Goal: Transaction & Acquisition: Purchase product/service

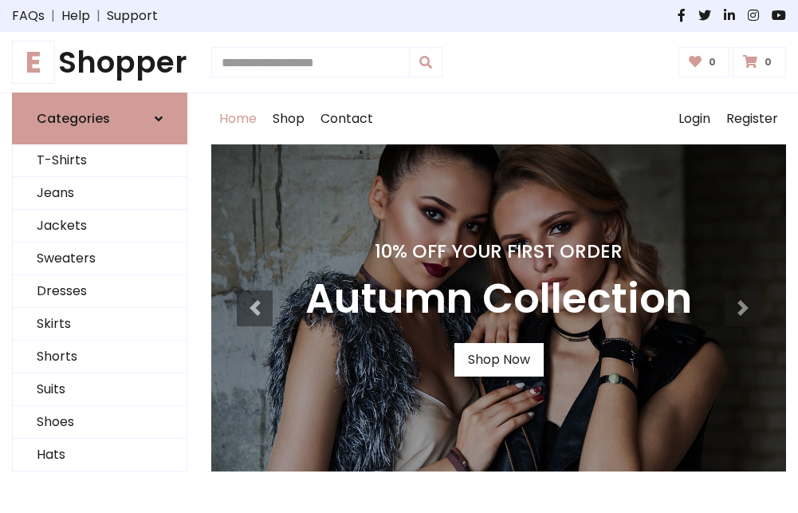
click at [399, 256] on h4 "10% Off Your First Order" at bounding box center [498, 251] width 387 height 22
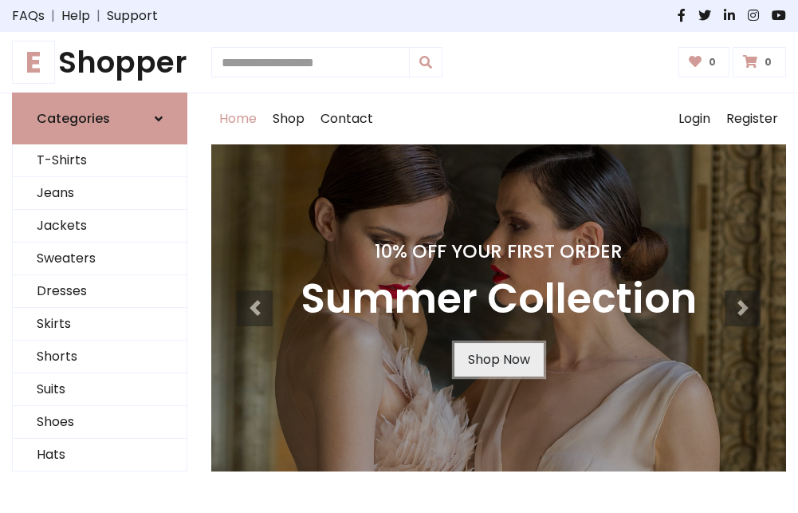
click at [498, 360] on link "Shop Now" at bounding box center [499, 359] width 89 height 33
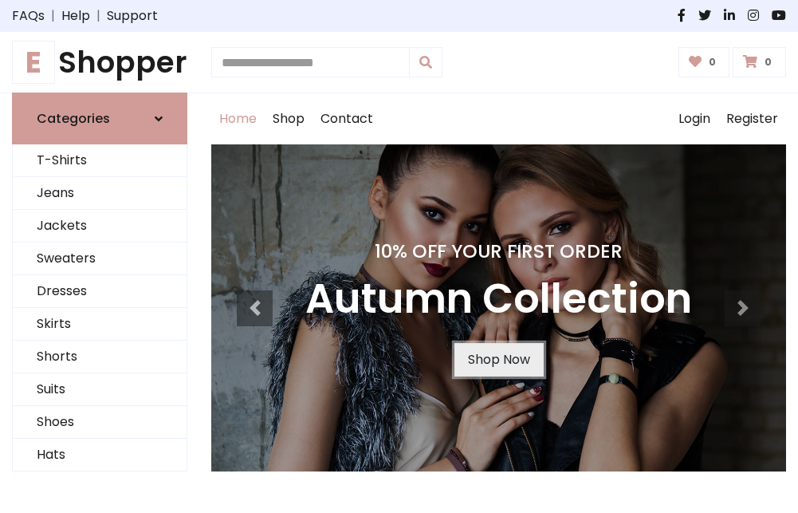
click at [498, 360] on link "Shop Now" at bounding box center [499, 359] width 89 height 33
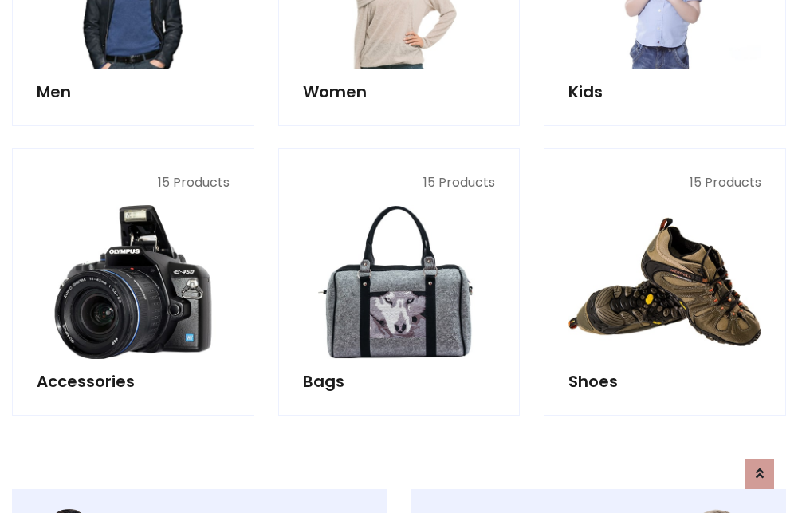
scroll to position [1590, 0]
